Goal: Task Accomplishment & Management: Use online tool/utility

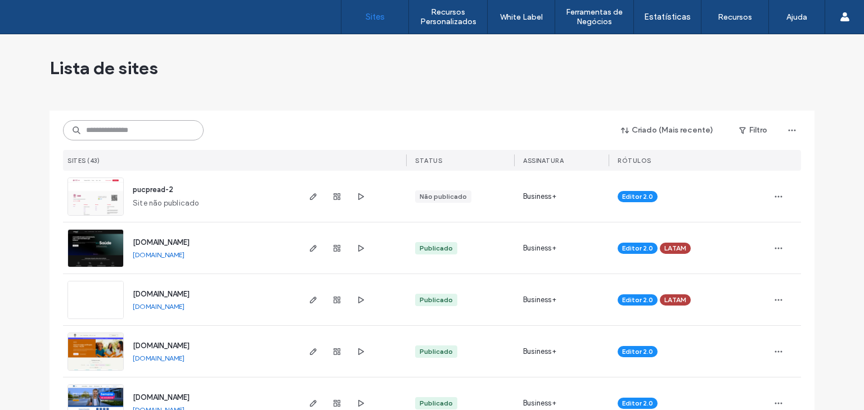
click at [178, 137] on input at bounding box center [133, 130] width 141 height 20
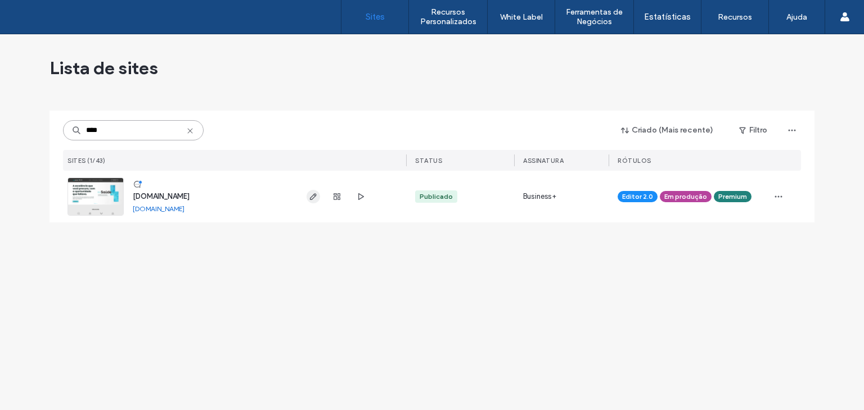
type input "****"
click at [310, 199] on use "button" at bounding box center [313, 196] width 7 height 7
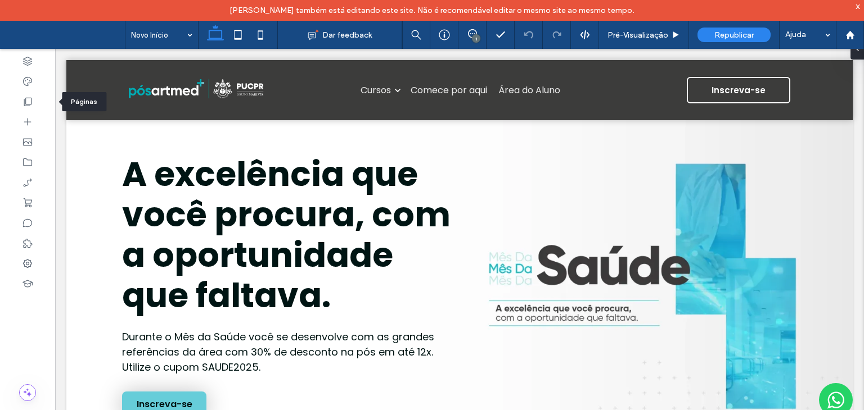
click at [28, 95] on div at bounding box center [27, 102] width 55 height 20
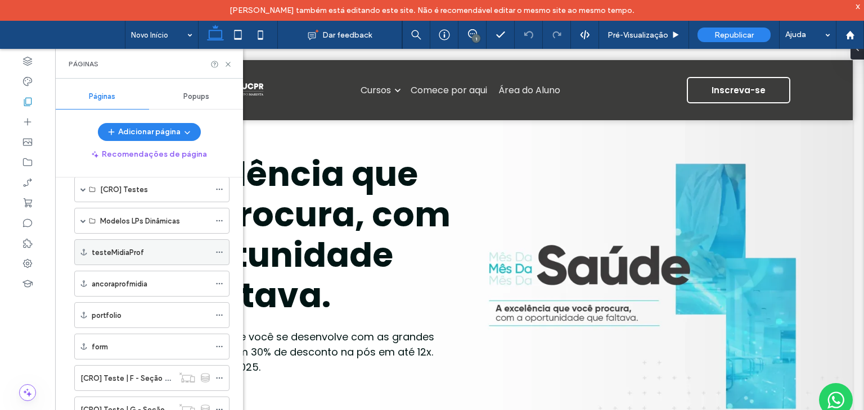
scroll to position [731, 0]
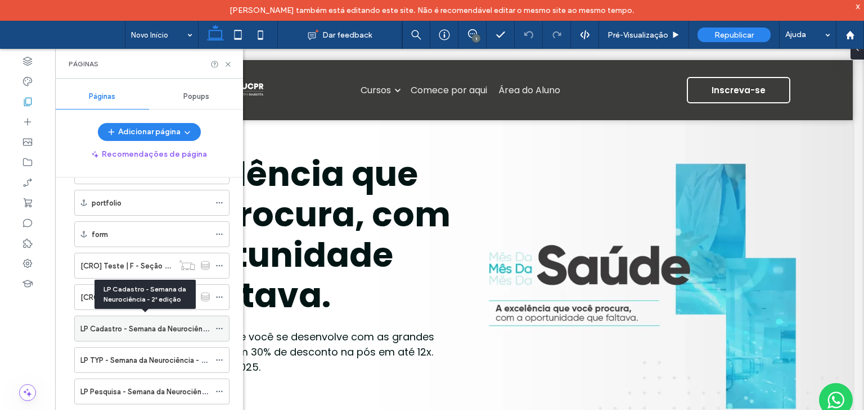
click at [130, 321] on label "LP Cadastro - Semana da Neurociência - 2ª edição" at bounding box center [165, 329] width 171 height 20
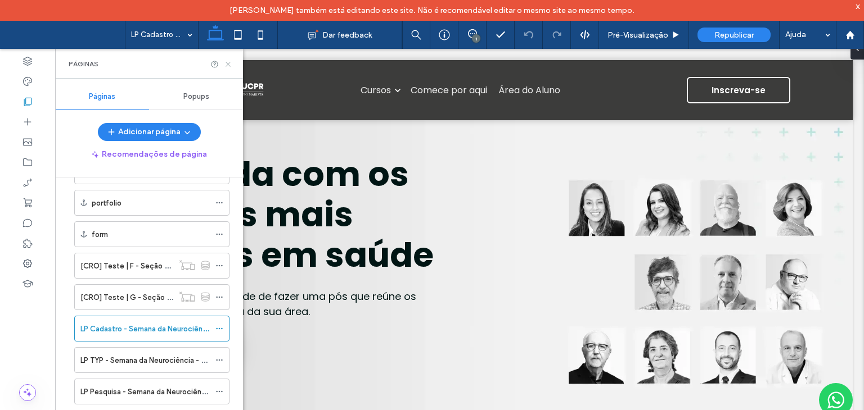
click at [227, 63] on icon at bounding box center [228, 64] width 8 height 8
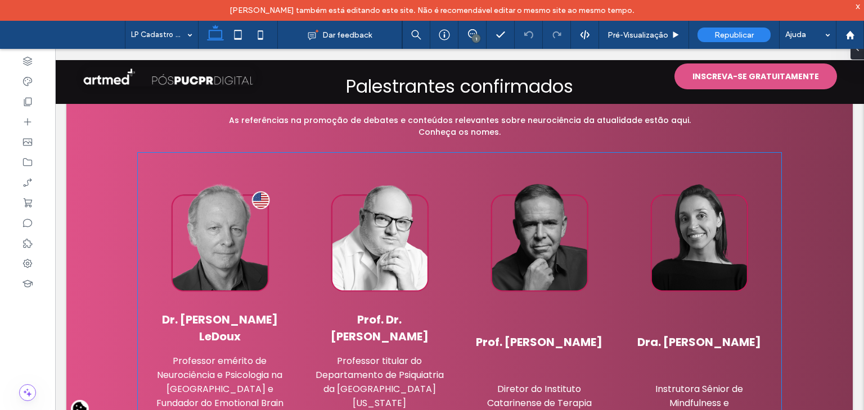
scroll to position [1293, 0]
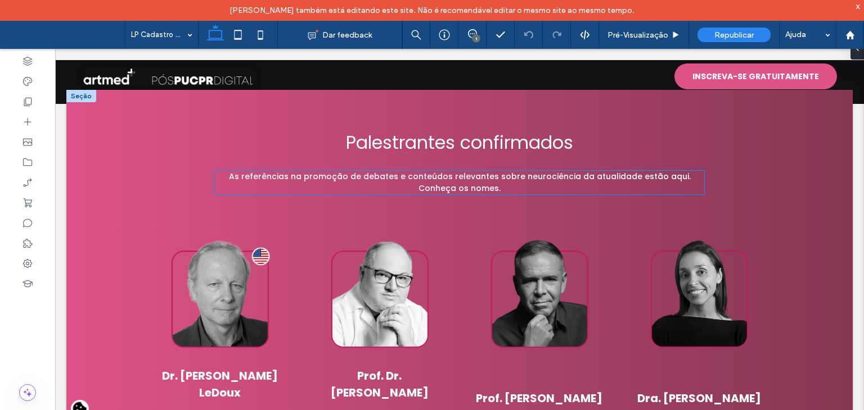
click at [256, 171] on span "As referências na promoção de debates e conteúdos relevantes sobre neurociência…" at bounding box center [460, 182] width 462 height 23
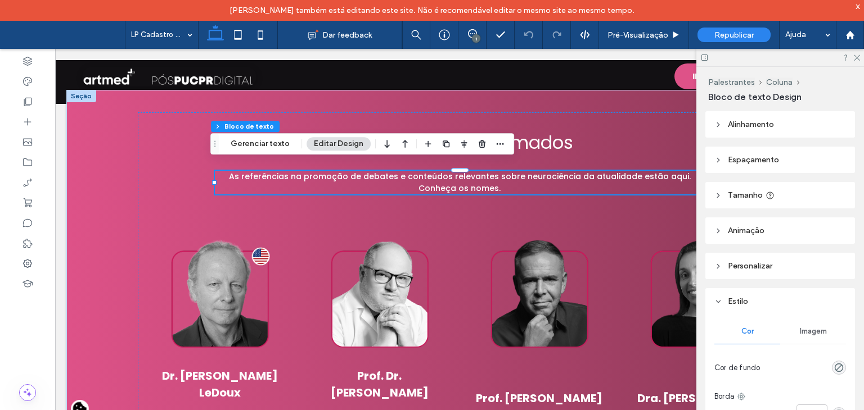
click at [324, 171] on span "As referências na promoção de debates e conteúdos relevantes sobre neurociência…" at bounding box center [460, 182] width 462 height 23
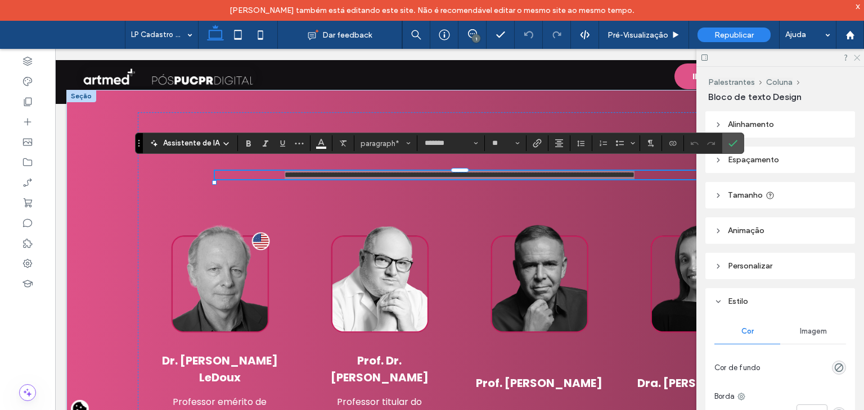
click at [854, 58] on icon at bounding box center [855, 56] width 7 height 7
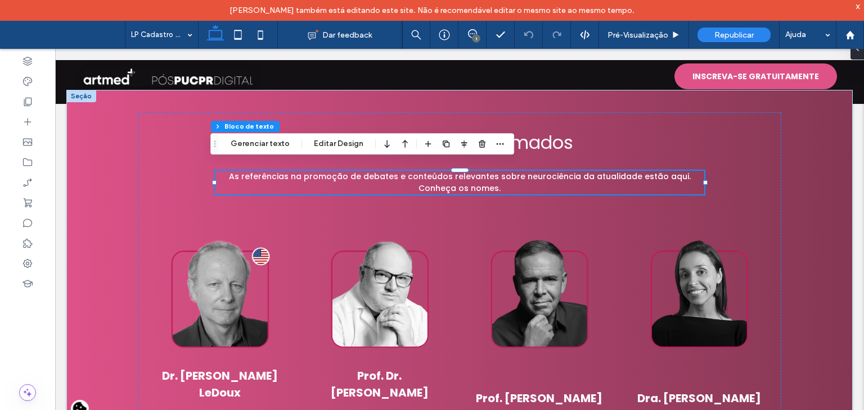
click at [444, 172] on span "As referências na promoção de debates e conteúdos relevantes sobre neurociência…" at bounding box center [460, 182] width 462 height 23
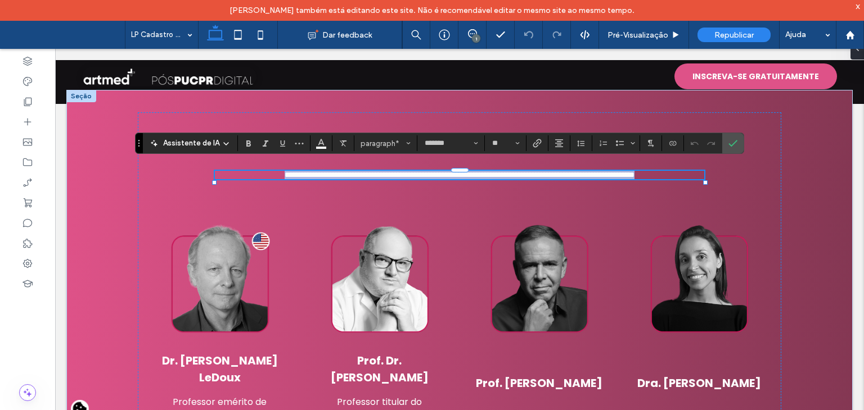
click at [372, 174] on p "**********" at bounding box center [460, 175] width 490 height 8
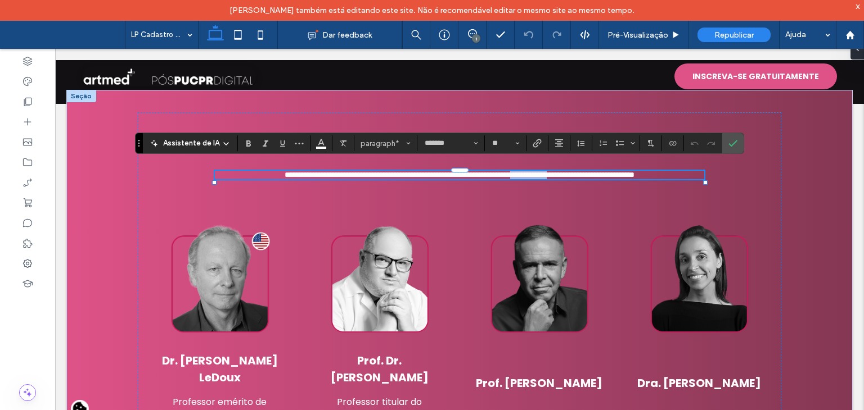
drag, startPoint x: 548, startPoint y: 169, endPoint x: 603, endPoint y: 168, distance: 55.7
click at [603, 171] on span "**********" at bounding box center [460, 175] width 350 height 8
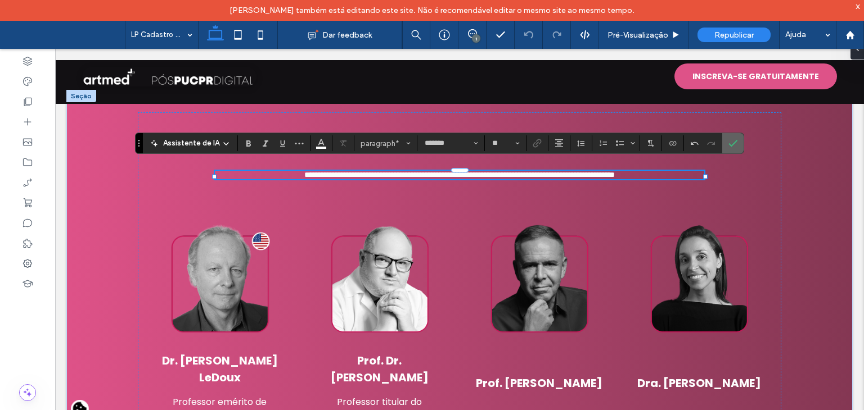
click at [731, 143] on use "Confirmar" at bounding box center [732, 144] width 9 height 7
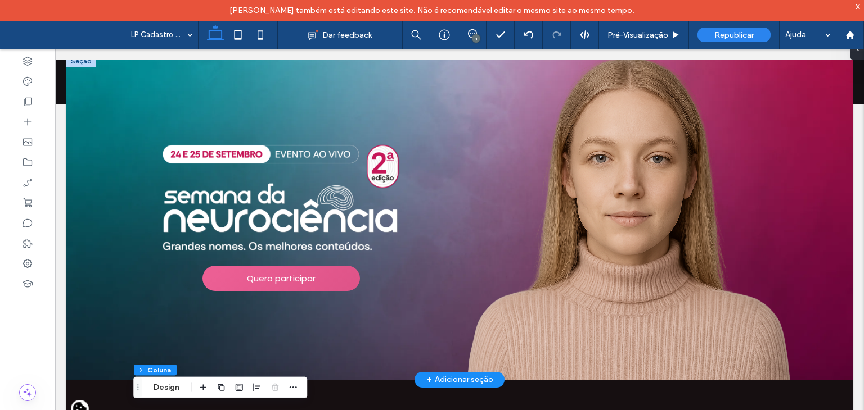
scroll to position [0, 0]
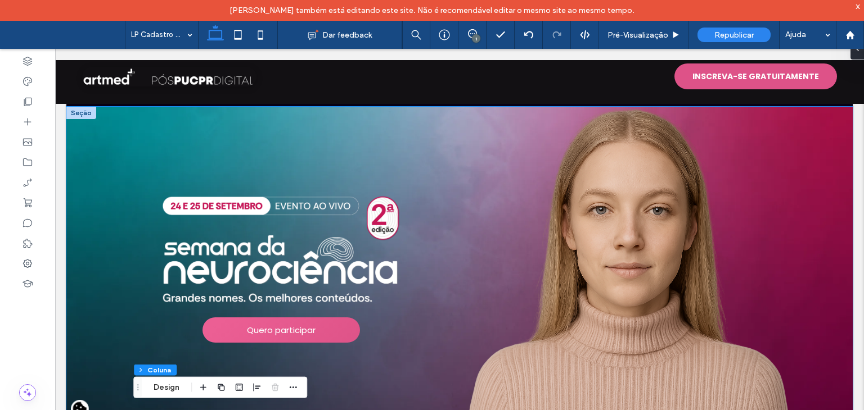
click at [637, 239] on img at bounding box center [630, 269] width 325 height 325
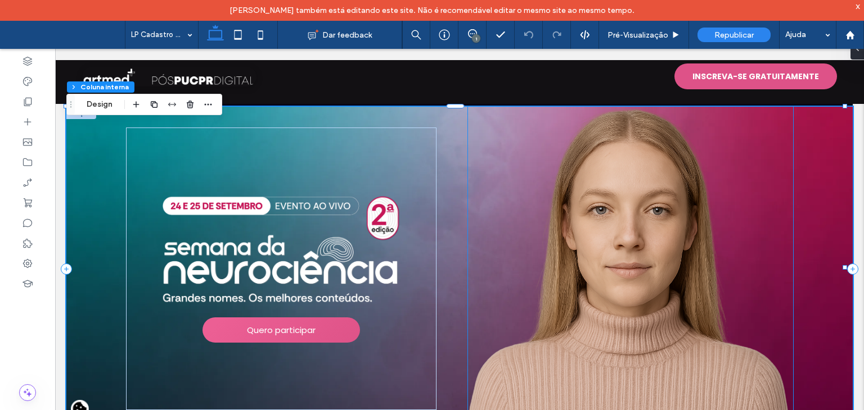
click at [634, 189] on img at bounding box center [630, 269] width 325 height 325
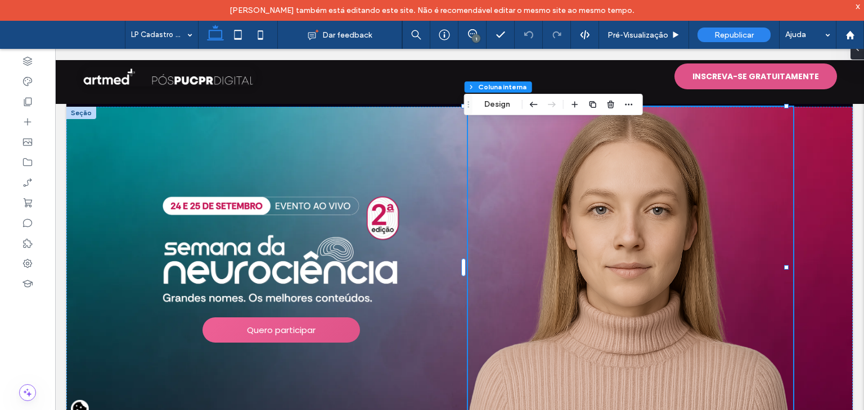
click at [621, 233] on img at bounding box center [630, 269] width 325 height 325
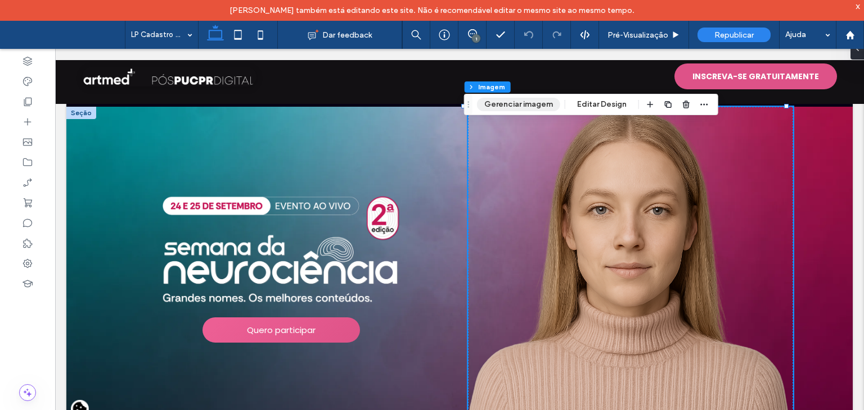
click at [514, 100] on button "Gerenciar imagem" at bounding box center [518, 104] width 83 height 13
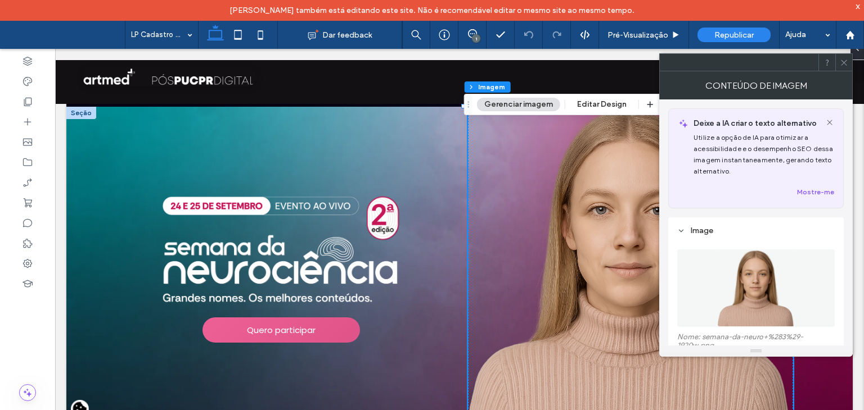
click at [748, 284] on img at bounding box center [756, 289] width 78 height 78
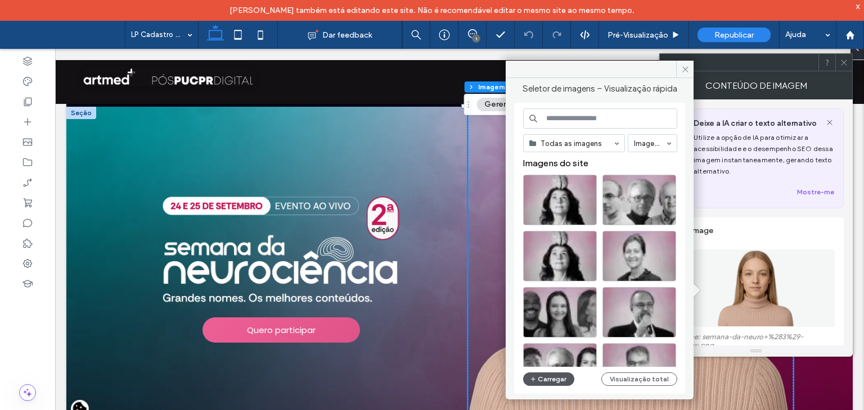
click at [552, 376] on button "Carregar" at bounding box center [548, 379] width 51 height 13
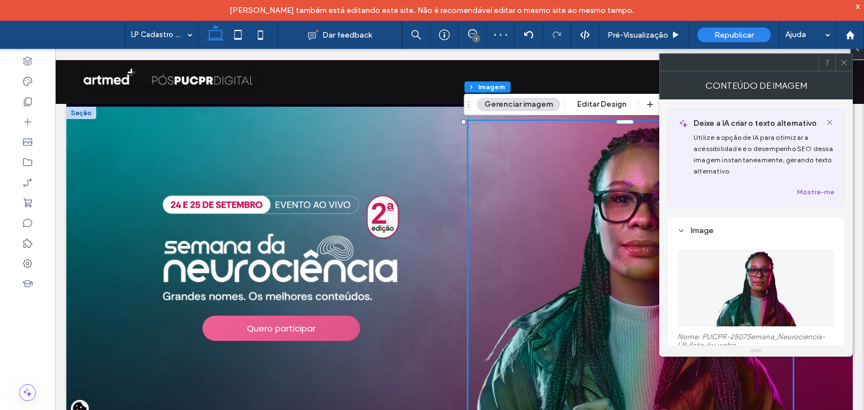
click at [843, 60] on icon at bounding box center [843, 62] width 8 height 8
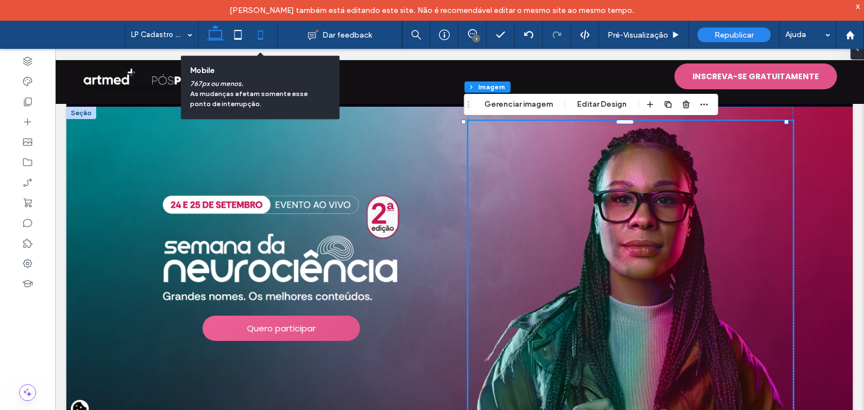
click at [264, 36] on icon at bounding box center [260, 35] width 22 height 22
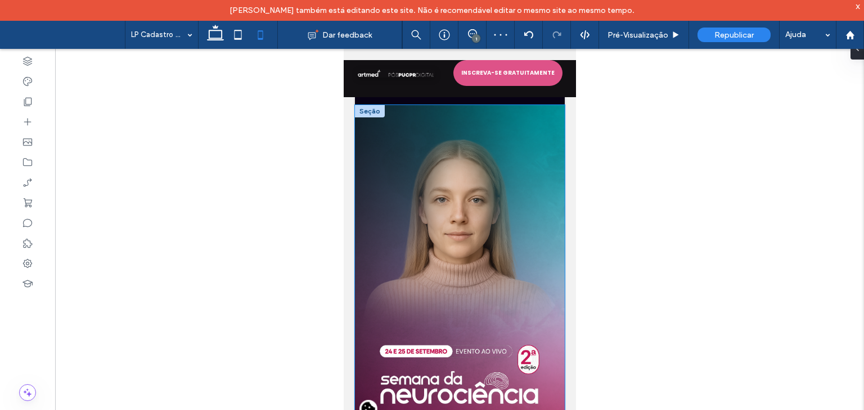
click at [375, 129] on div "Quero participar" at bounding box center [459, 303] width 210 height 397
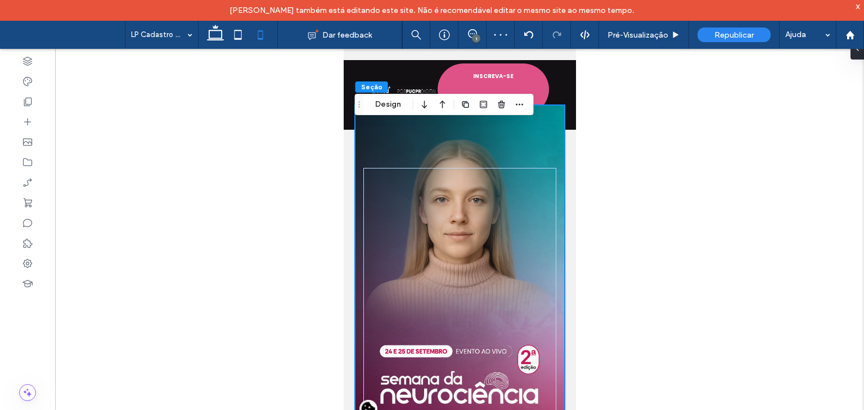
click at [365, 133] on div "Quero participar" at bounding box center [459, 303] width 210 height 397
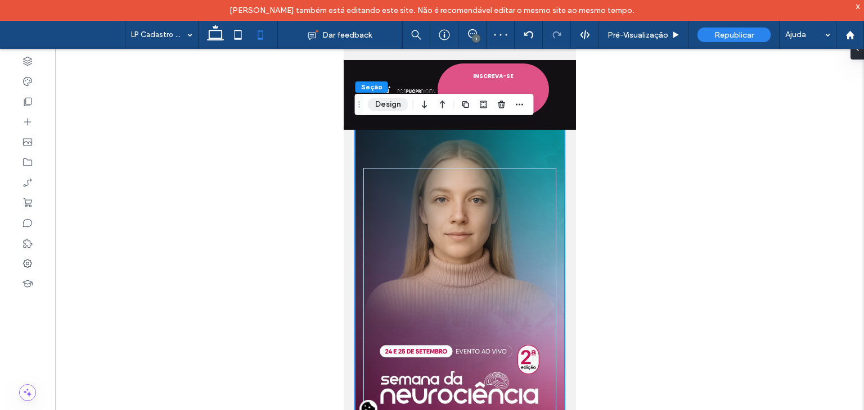
click at [387, 106] on button "Design" at bounding box center [388, 104] width 40 height 13
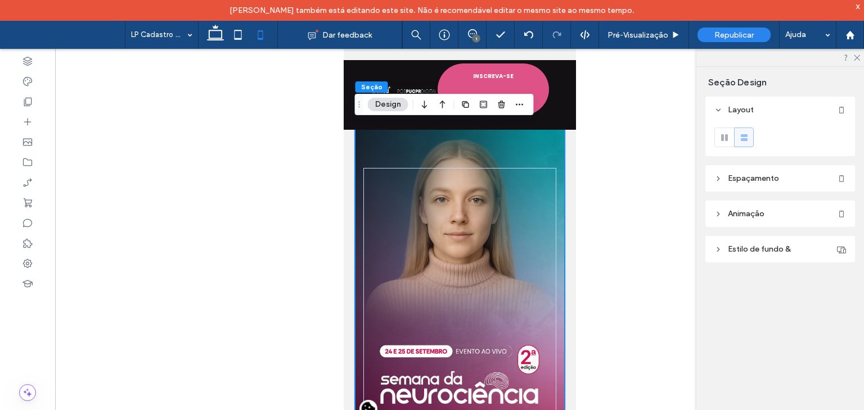
click at [734, 246] on span "Estilo de fundo &" at bounding box center [759, 250] width 63 height 10
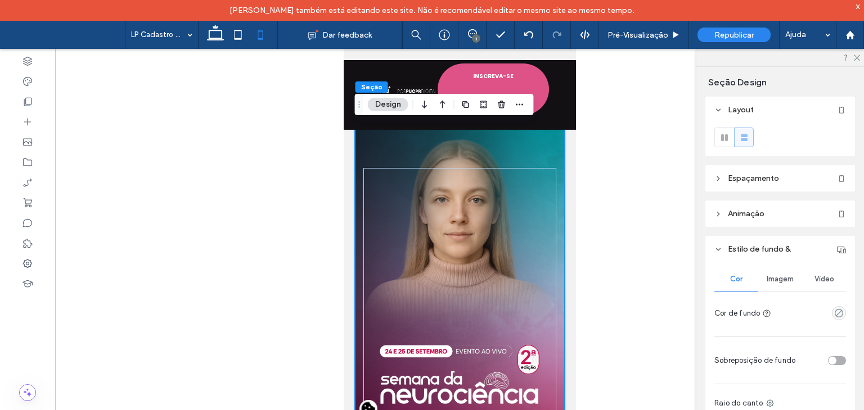
click at [768, 276] on span "Imagem" at bounding box center [779, 279] width 27 height 9
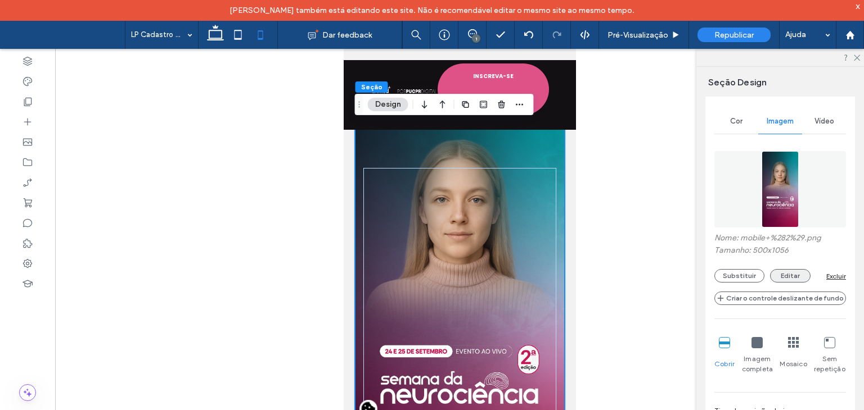
scroll to position [169, 0]
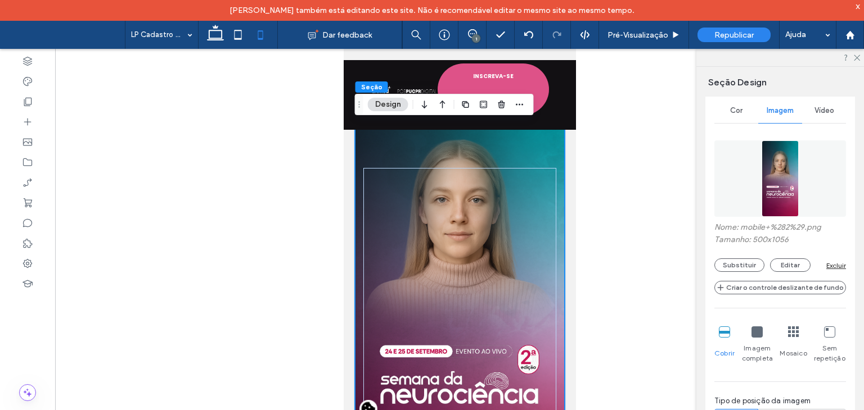
click at [761, 196] on img at bounding box center [779, 179] width 37 height 76
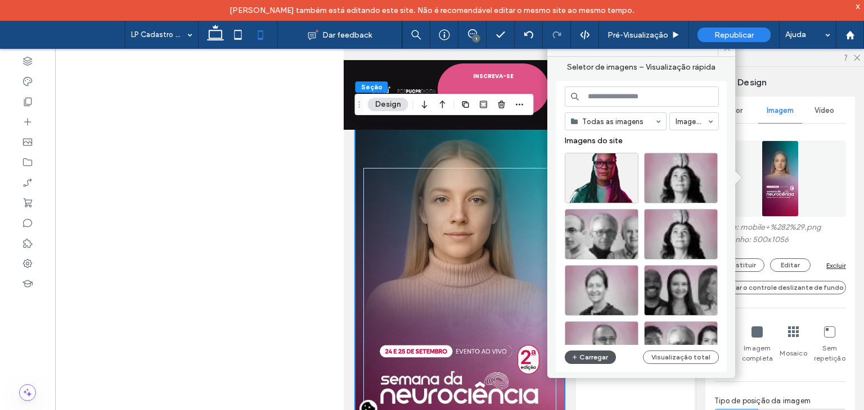
click at [592, 359] on button "Carregar" at bounding box center [590, 357] width 51 height 13
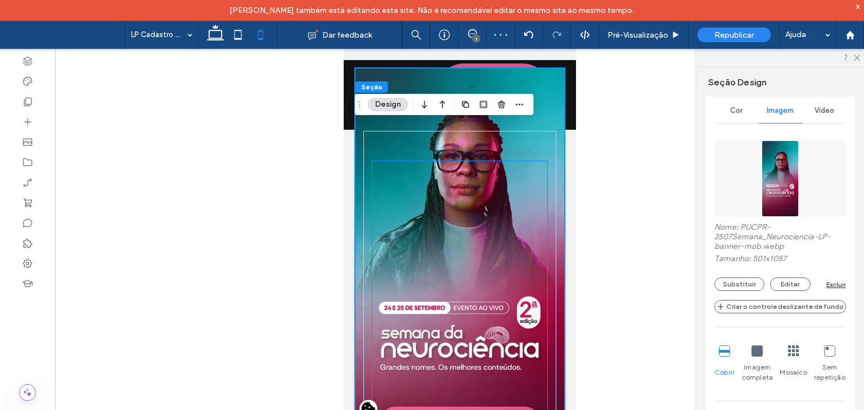
scroll to position [0, 0]
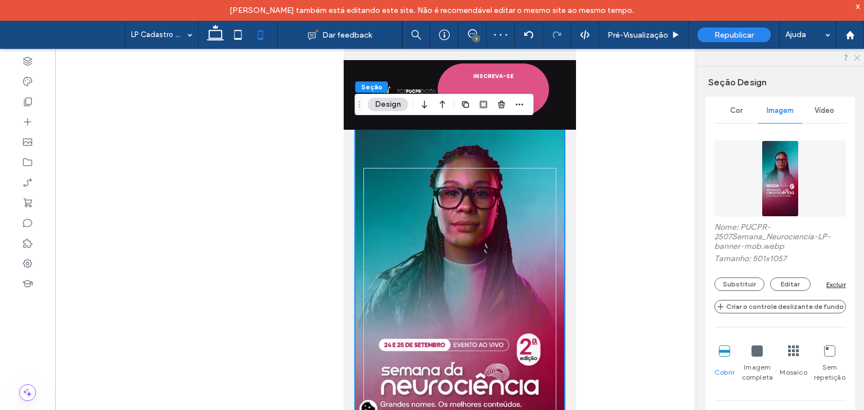
click at [857, 58] on use at bounding box center [857, 58] width 6 height 6
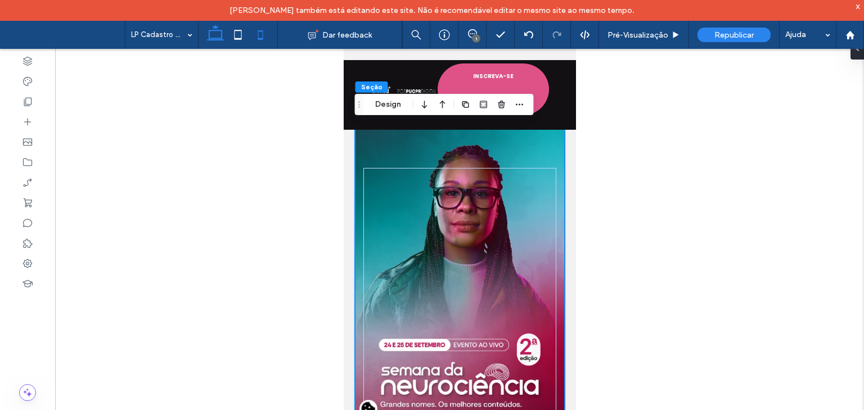
click at [218, 34] on icon at bounding box center [215, 35] width 22 height 22
type input "*"
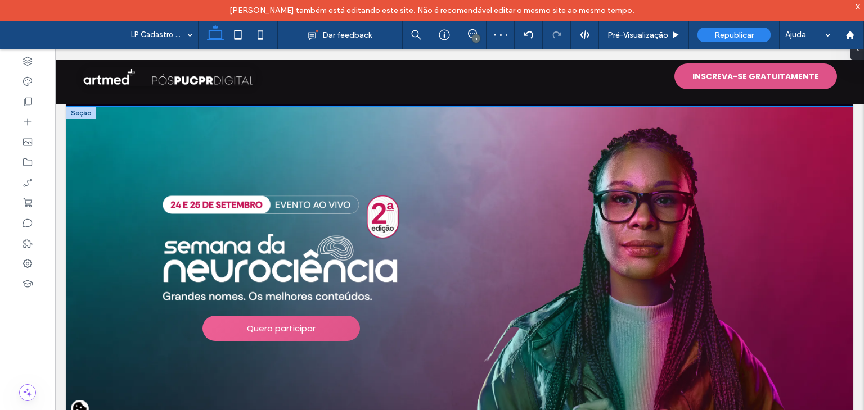
scroll to position [112, 0]
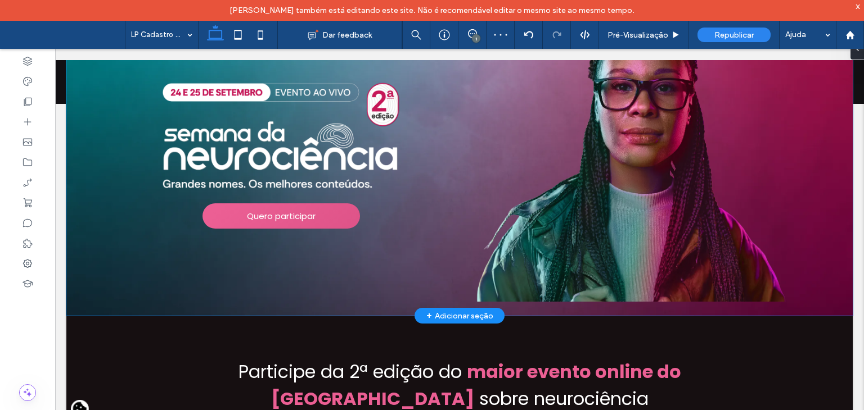
click at [618, 177] on img at bounding box center [630, 155] width 325 height 294
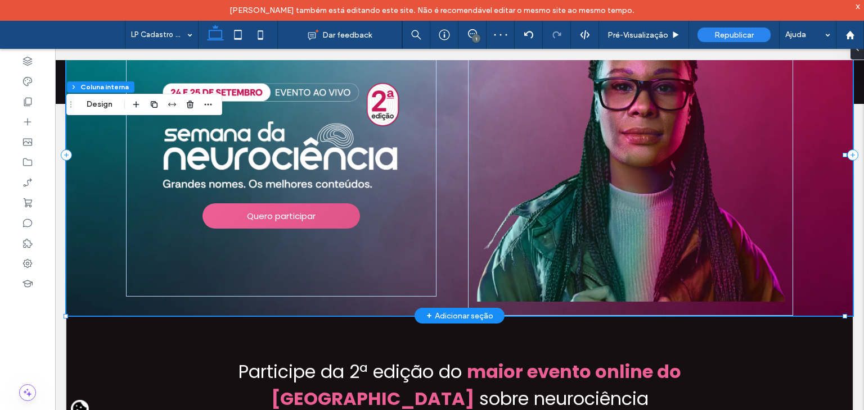
click at [586, 145] on img at bounding box center [630, 155] width 325 height 294
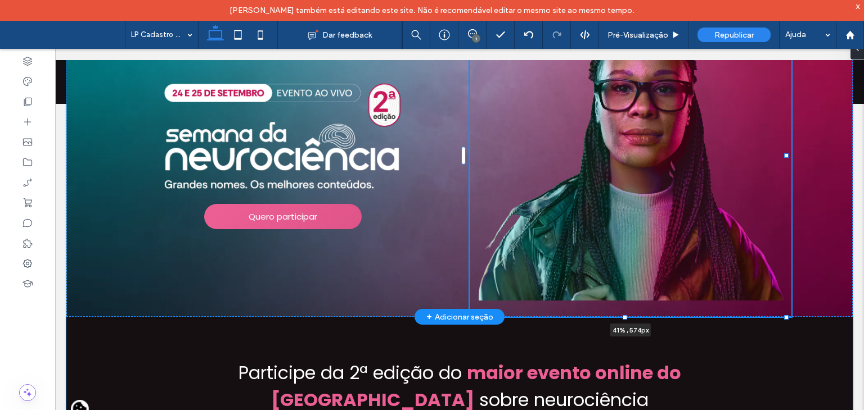
click at [624, 315] on div at bounding box center [624, 317] width 4 height 4
type input "***"
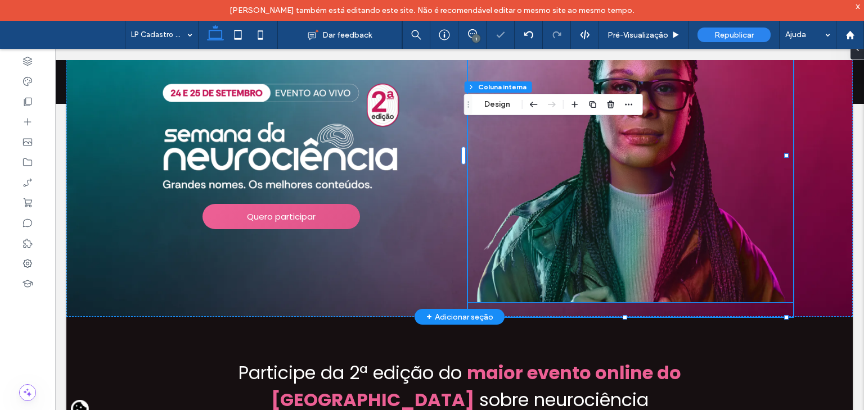
click at [578, 270] on img at bounding box center [630, 156] width 325 height 294
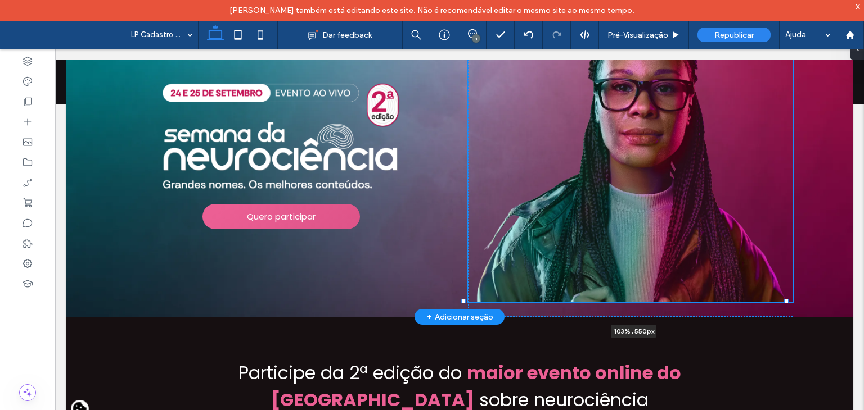
drag, startPoint x: 786, startPoint y: 303, endPoint x: 794, endPoint y: 313, distance: 13.2
click at [794, 313] on div "Quero participar 103% , 550px" at bounding box center [459, 155] width 786 height 323
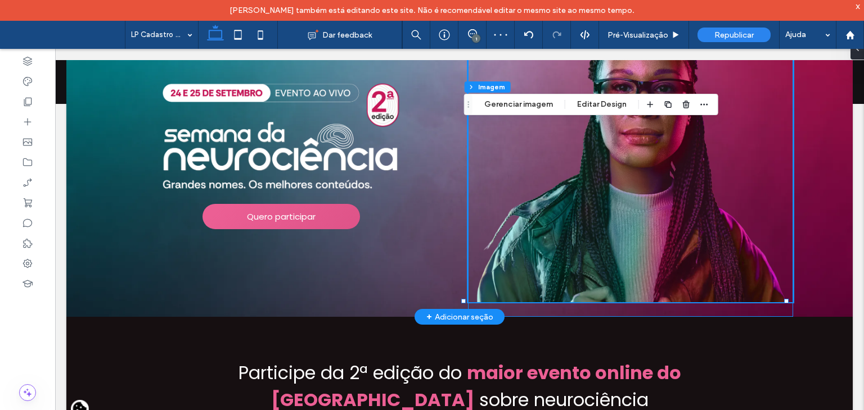
click at [681, 309] on div "103% , 550px" at bounding box center [630, 155] width 325 height 323
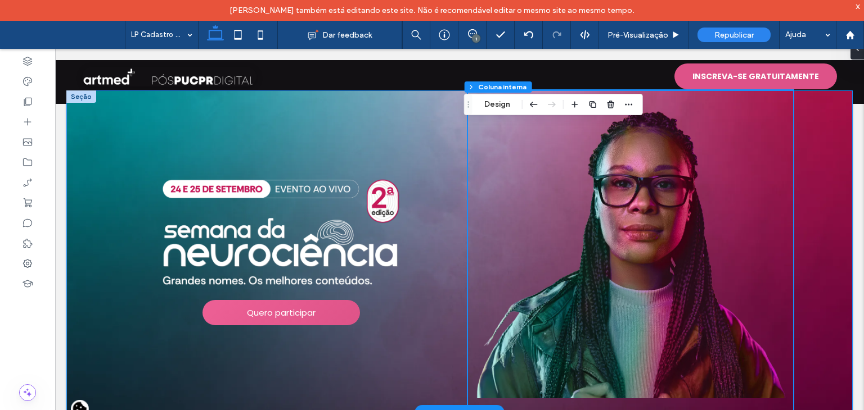
scroll to position [0, 0]
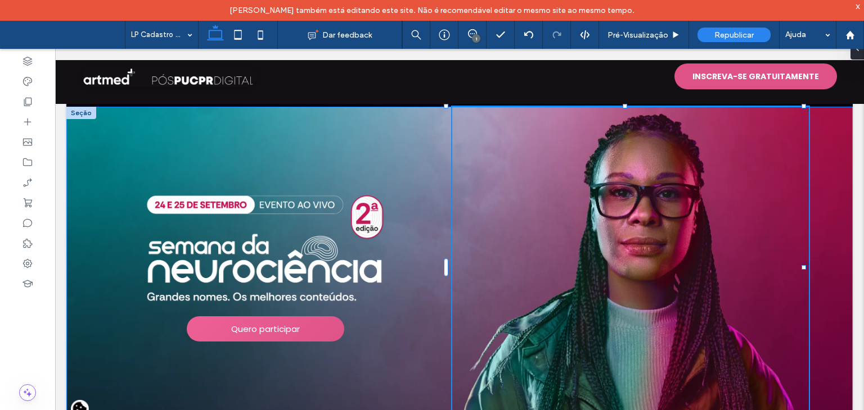
drag, startPoint x: 787, startPoint y: 106, endPoint x: 805, endPoint y: 108, distance: 17.5
click at [805, 108] on div at bounding box center [803, 106] width 4 height 4
type input "**"
type input "****"
type input "***"
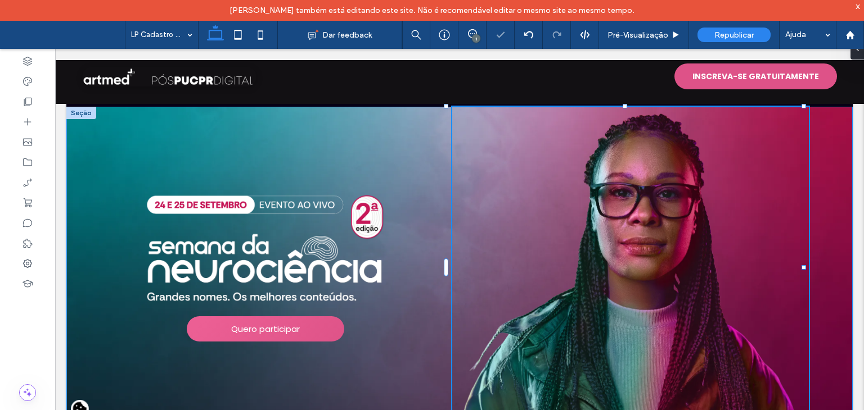
type input "***"
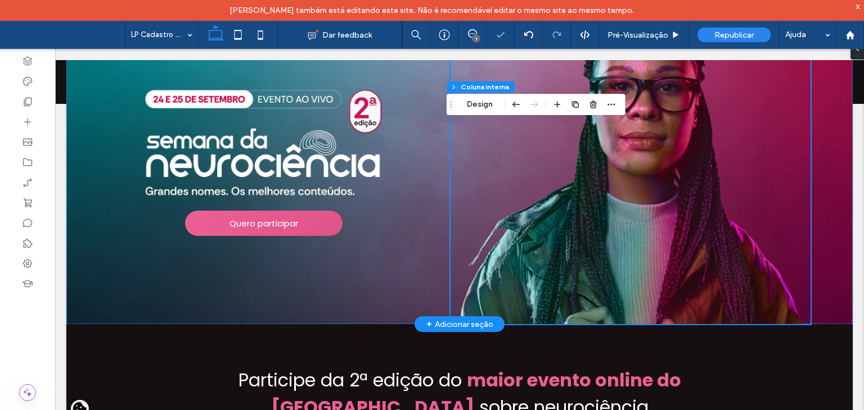
scroll to position [112, 0]
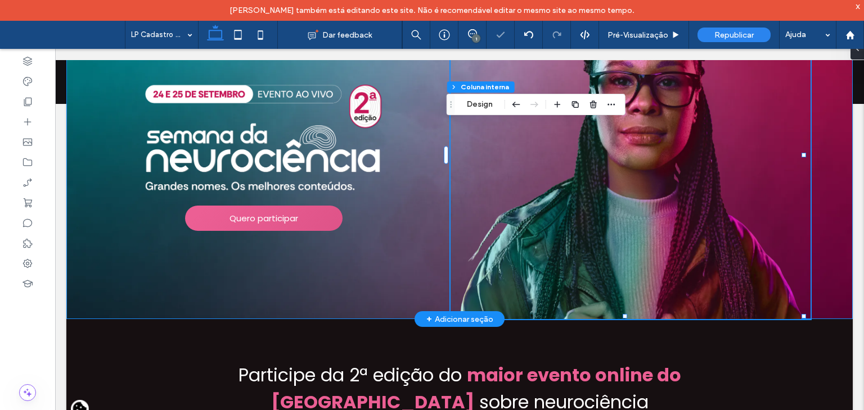
click at [419, 245] on div "Quero participar 46% , 568px" at bounding box center [459, 156] width 786 height 325
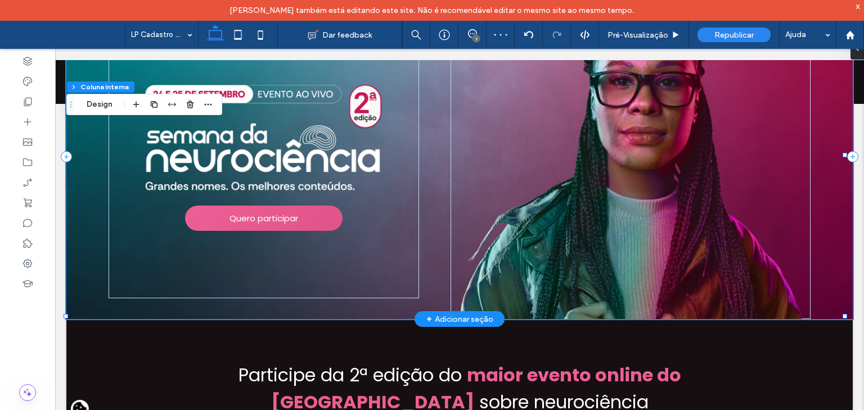
click at [434, 242] on div "Quero participar" at bounding box center [459, 156] width 786 height 325
click at [828, 210] on div "Quero participar" at bounding box center [459, 156] width 786 height 325
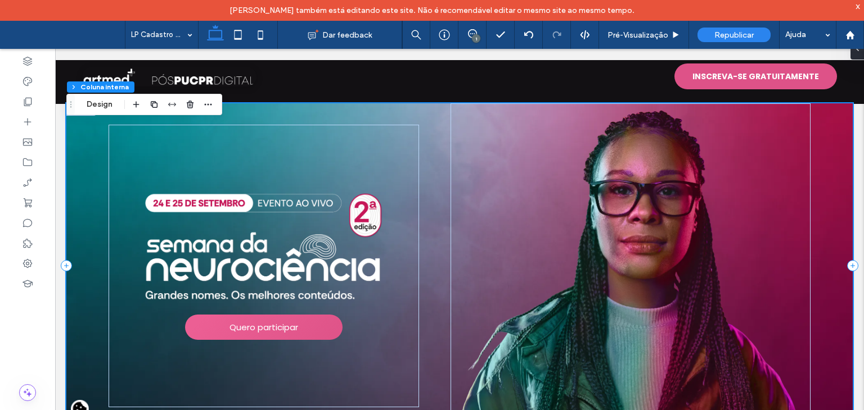
scroll to position [0, 0]
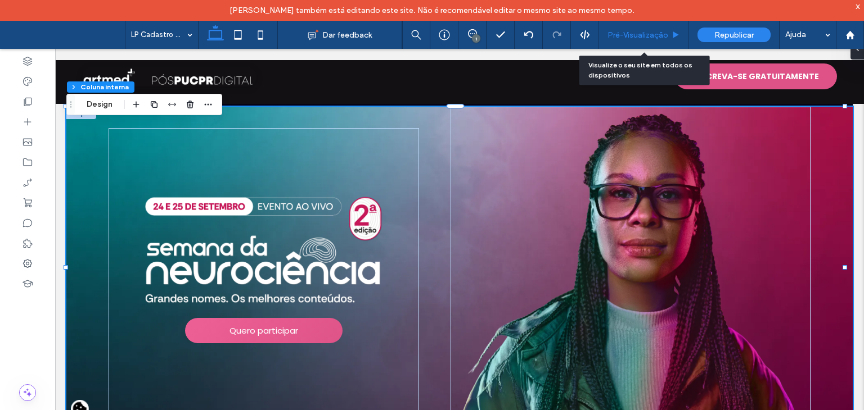
click at [624, 43] on div "Pré-Visualizaçāo" at bounding box center [644, 35] width 90 height 28
click at [629, 34] on span "Pré-Visualizaçāo" at bounding box center [637, 35] width 61 height 10
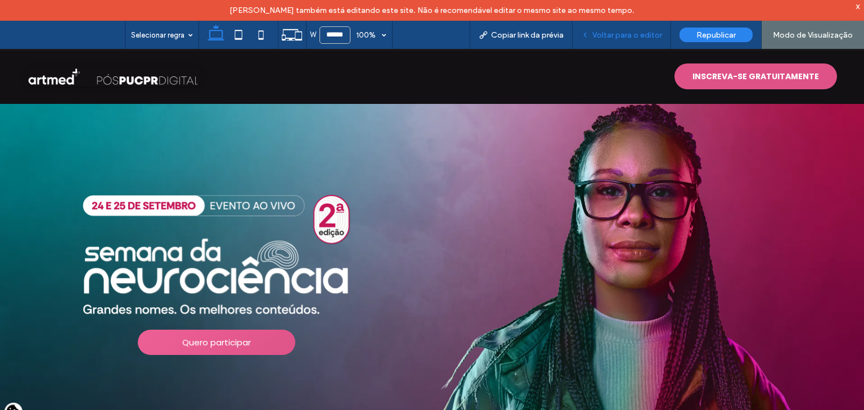
click at [627, 38] on span "Voltar para o editor" at bounding box center [627, 35] width 70 height 10
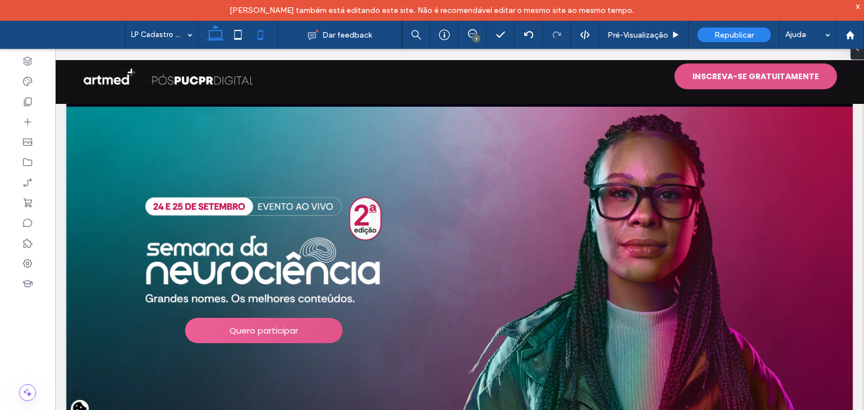
click at [263, 35] on icon at bounding box center [260, 35] width 22 height 22
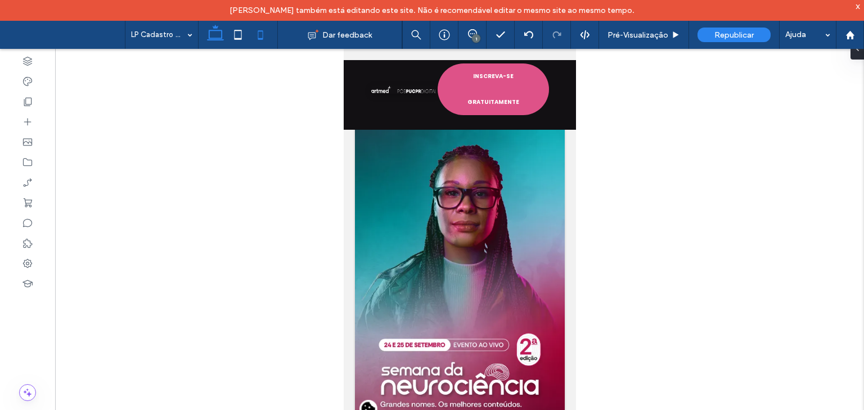
click at [216, 38] on use at bounding box center [215, 33] width 17 height 16
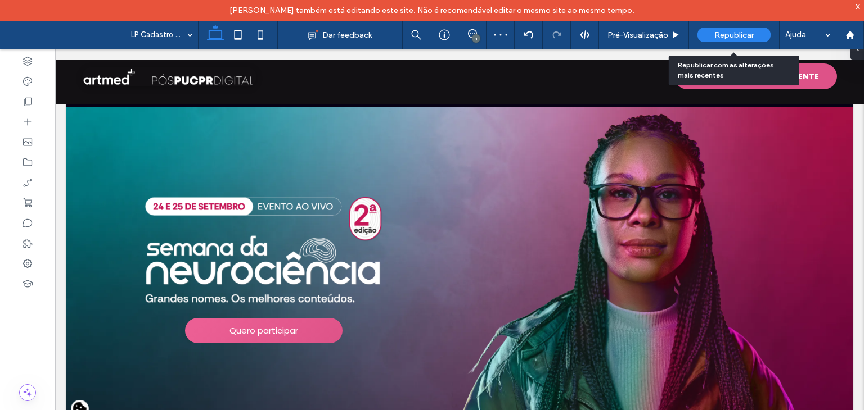
click at [727, 34] on span "Republicar" at bounding box center [733, 35] width 39 height 10
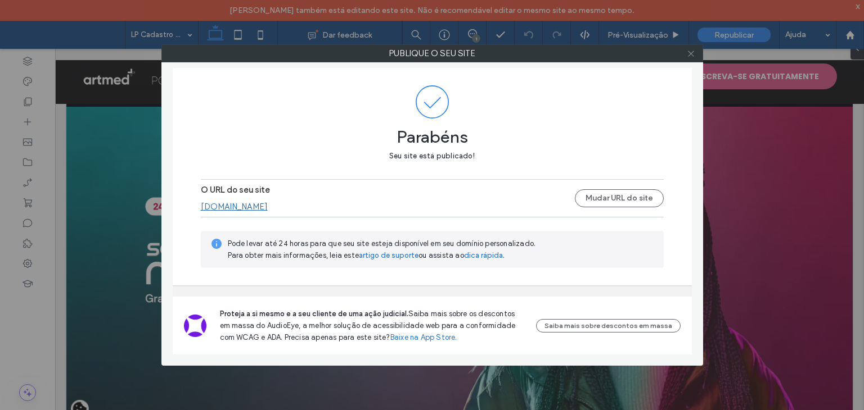
click at [693, 53] on icon at bounding box center [691, 53] width 8 height 8
